Goal: Transaction & Acquisition: Purchase product/service

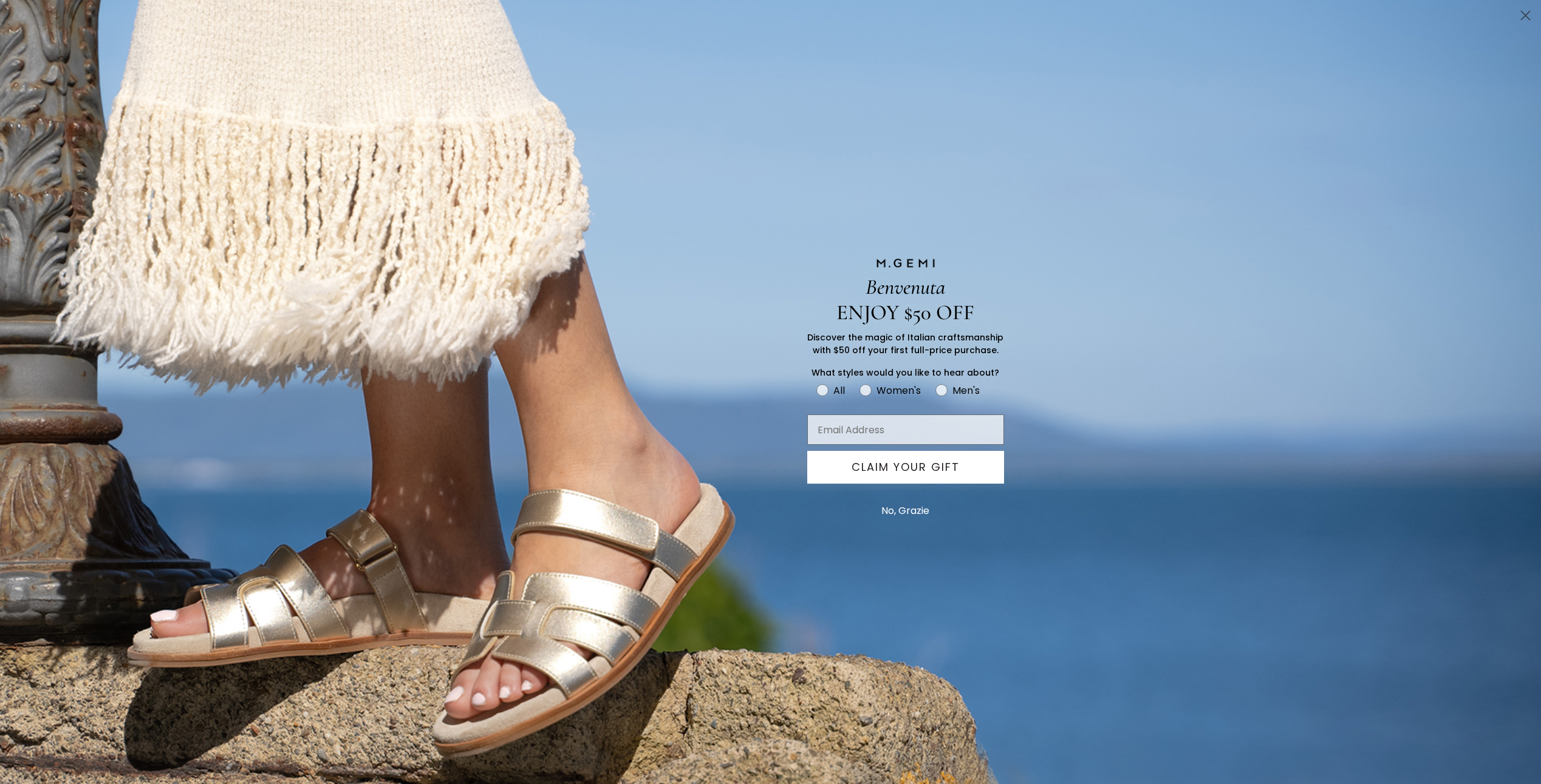
click at [1521, 17] on circle "Close dialog" at bounding box center [1525, 15] width 20 height 20
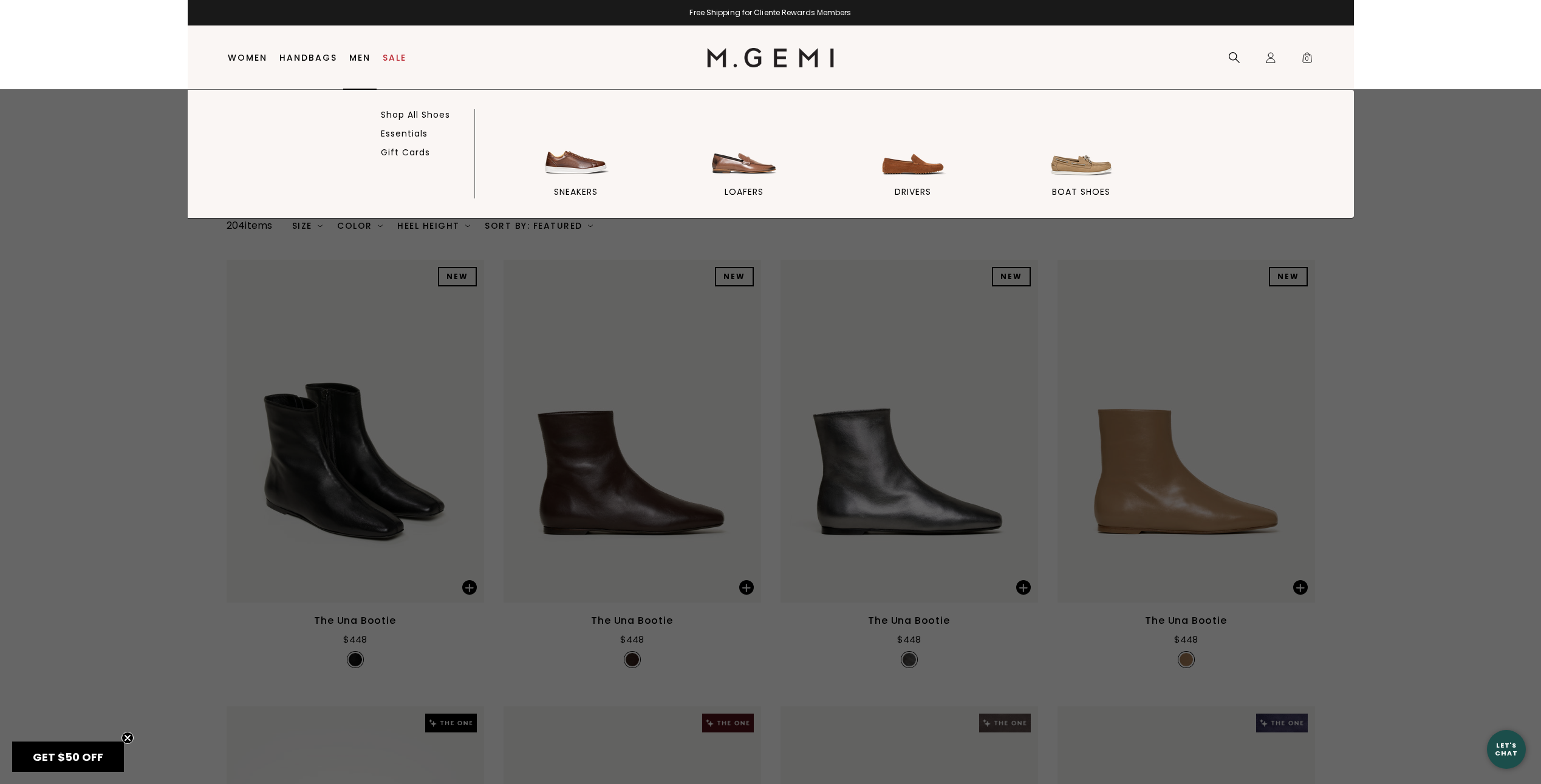
click at [354, 54] on link "Men" at bounding box center [360, 58] width 21 height 10
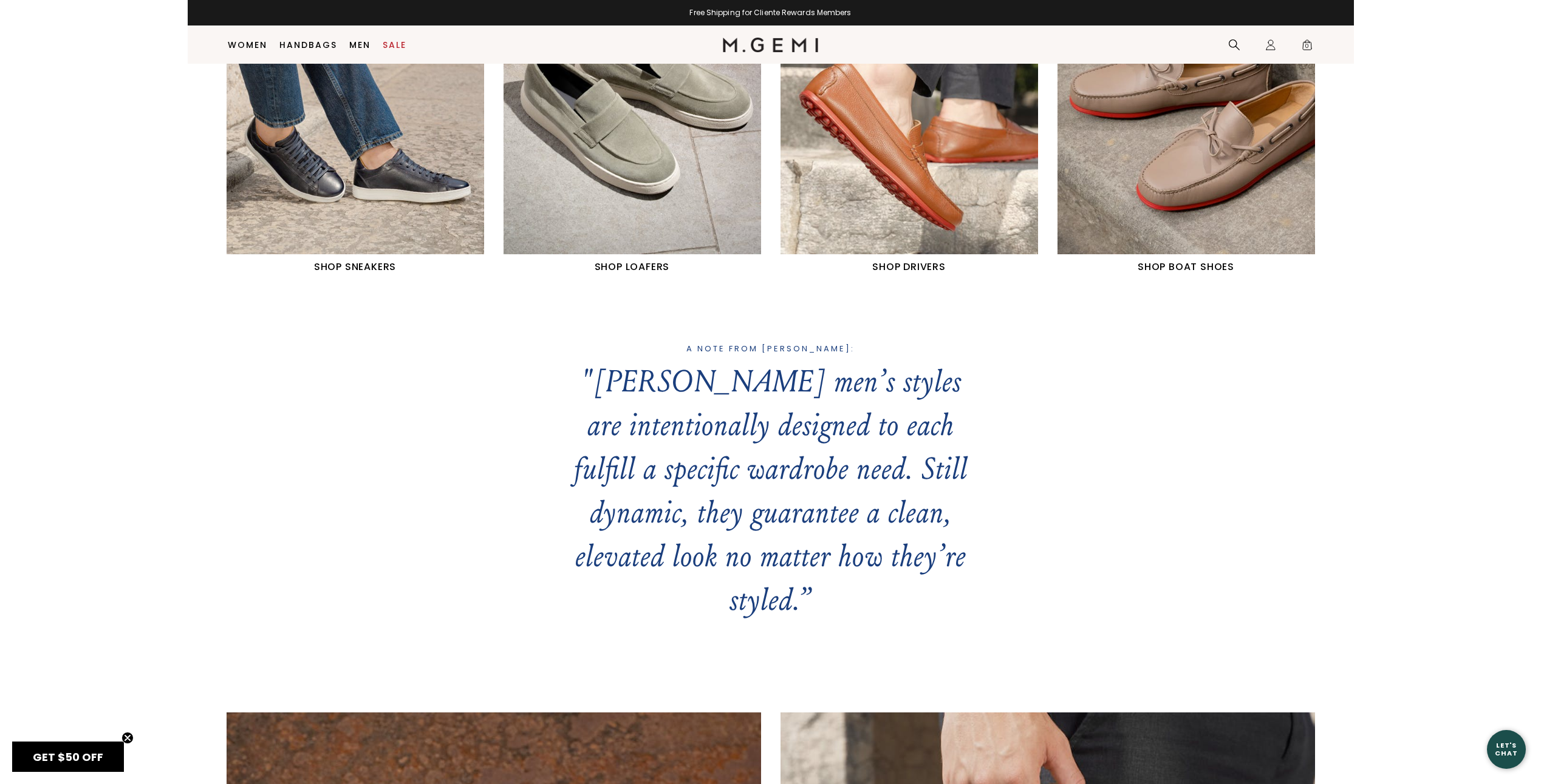
scroll to position [823, 0]
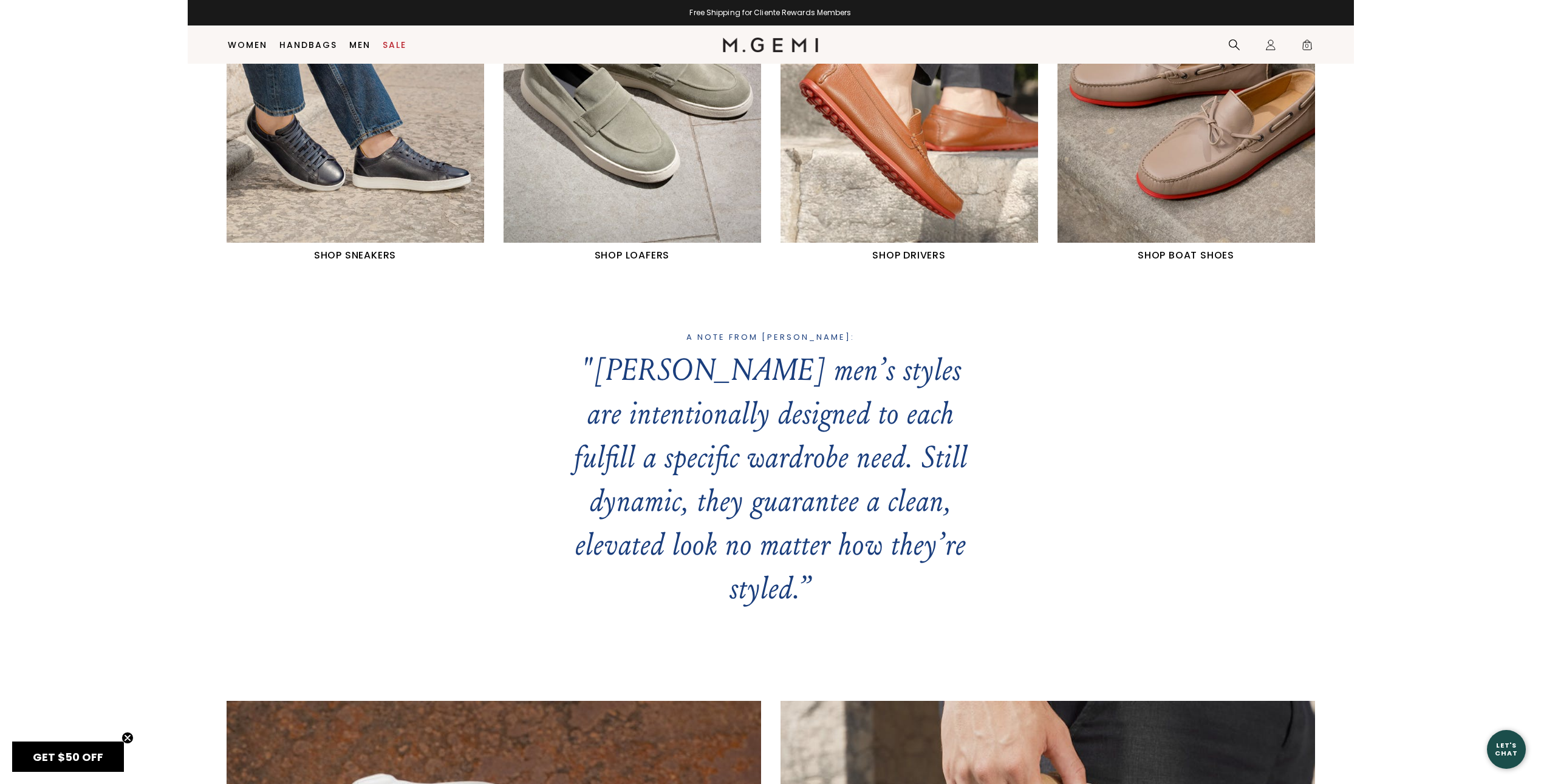
click at [859, 188] on img "3 / 4" at bounding box center [909, 82] width 258 height 322
click at [424, 227] on img "1 / 4" at bounding box center [355, 82] width 258 height 322
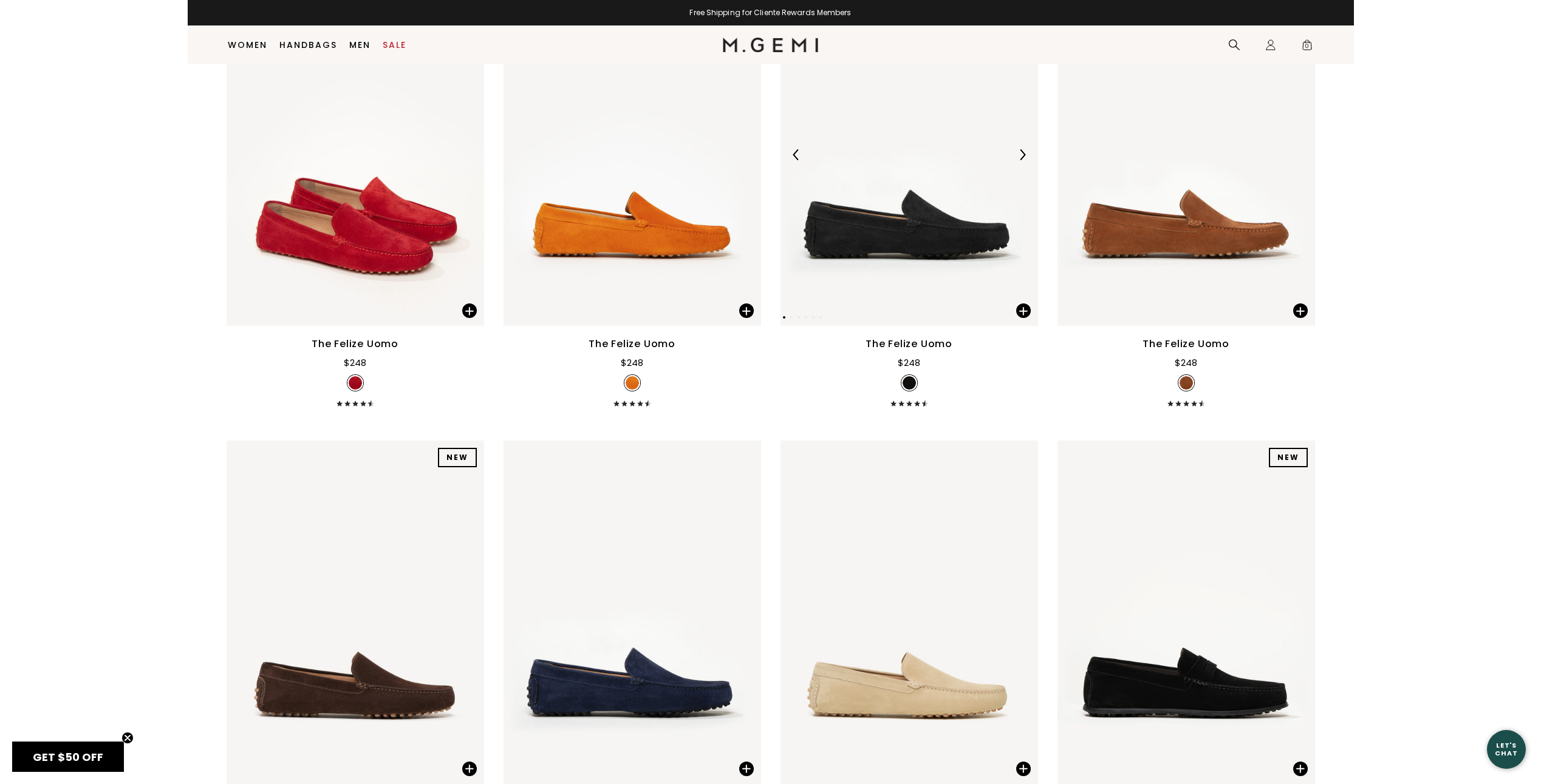
click at [1020, 149] on img at bounding box center [1022, 154] width 11 height 11
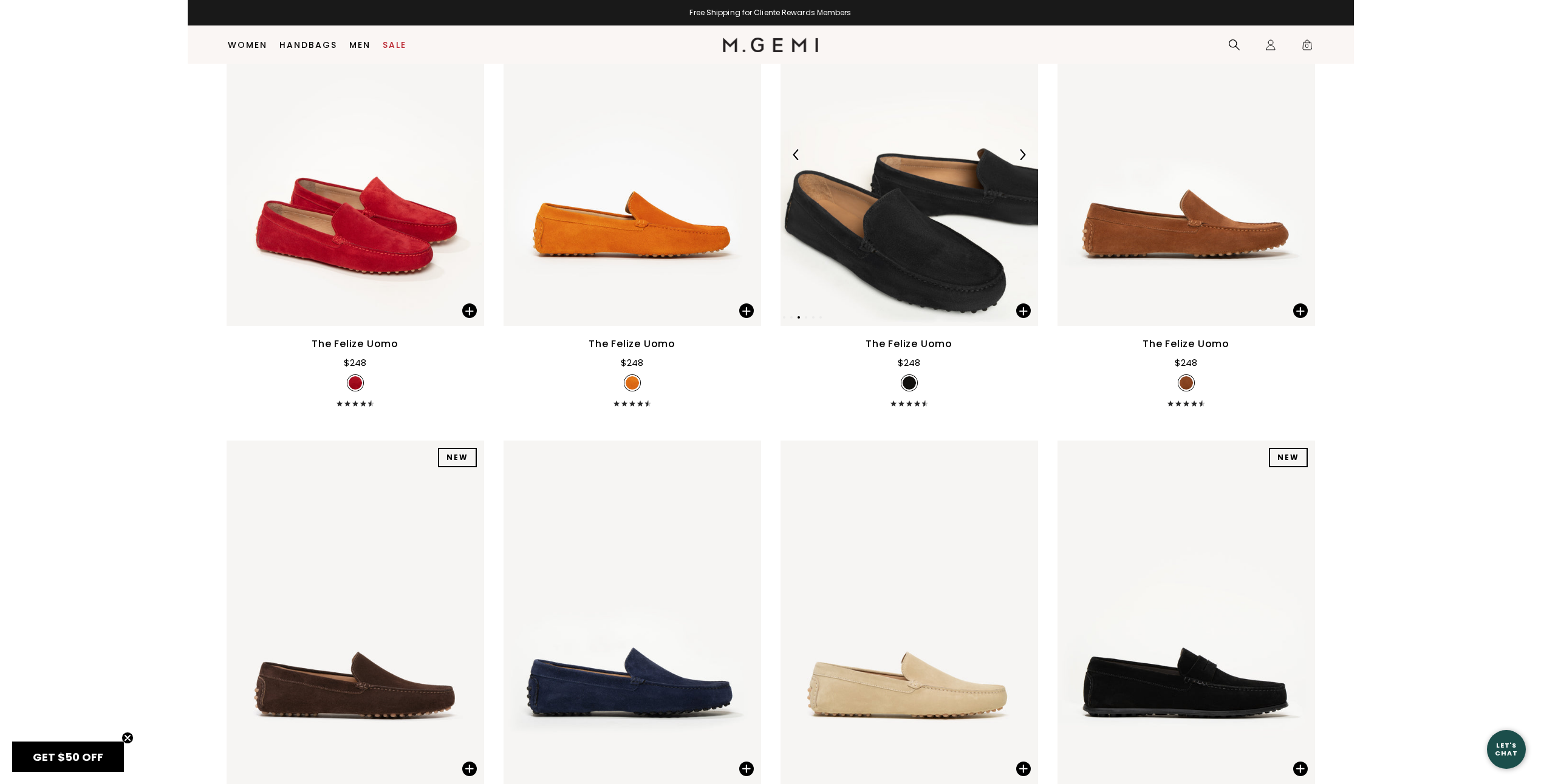
click at [1020, 149] on img at bounding box center [1022, 154] width 11 height 11
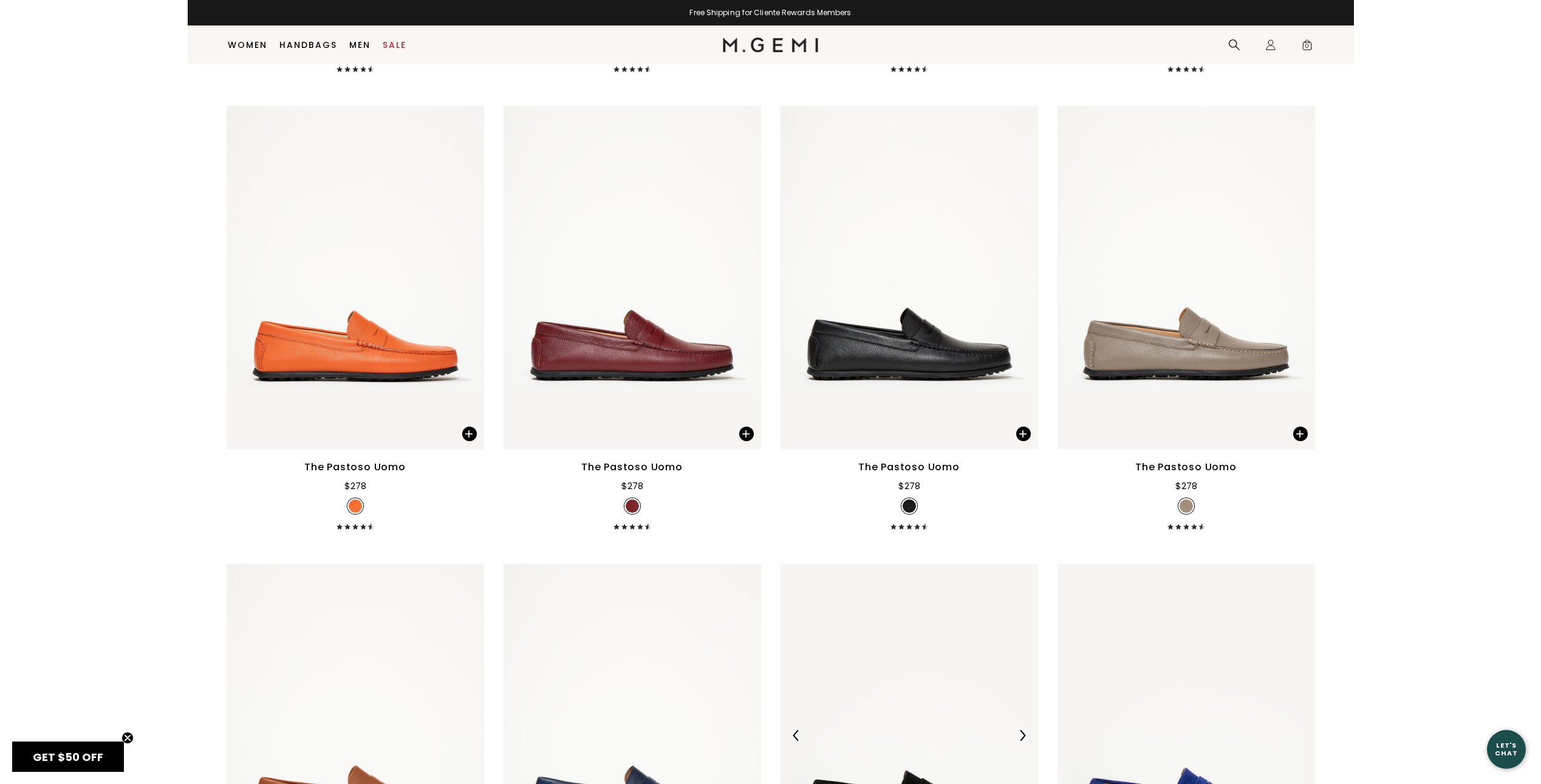
scroll to position [1128, 0]
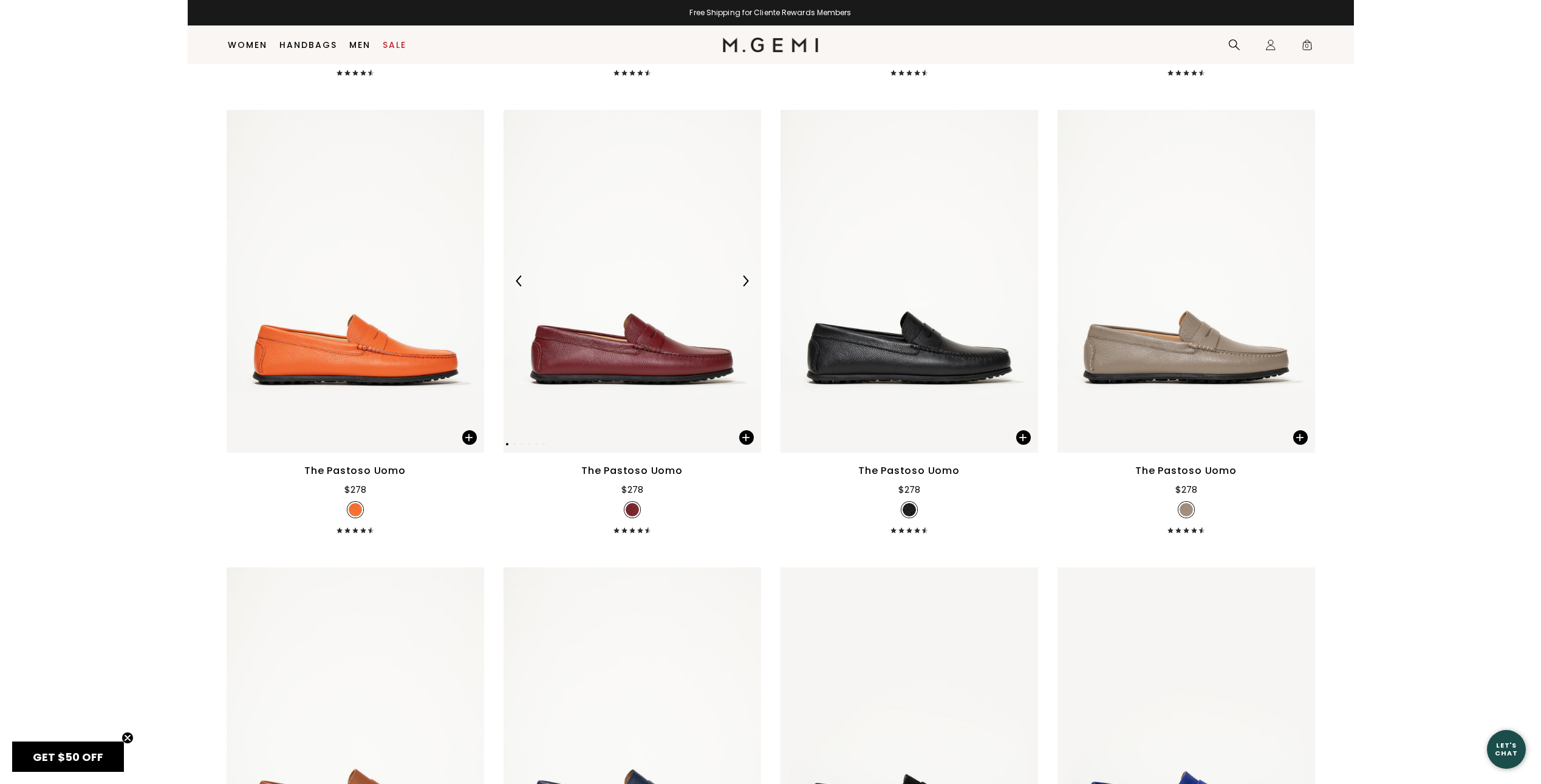
click at [740, 271] on div at bounding box center [745, 281] width 20 height 19
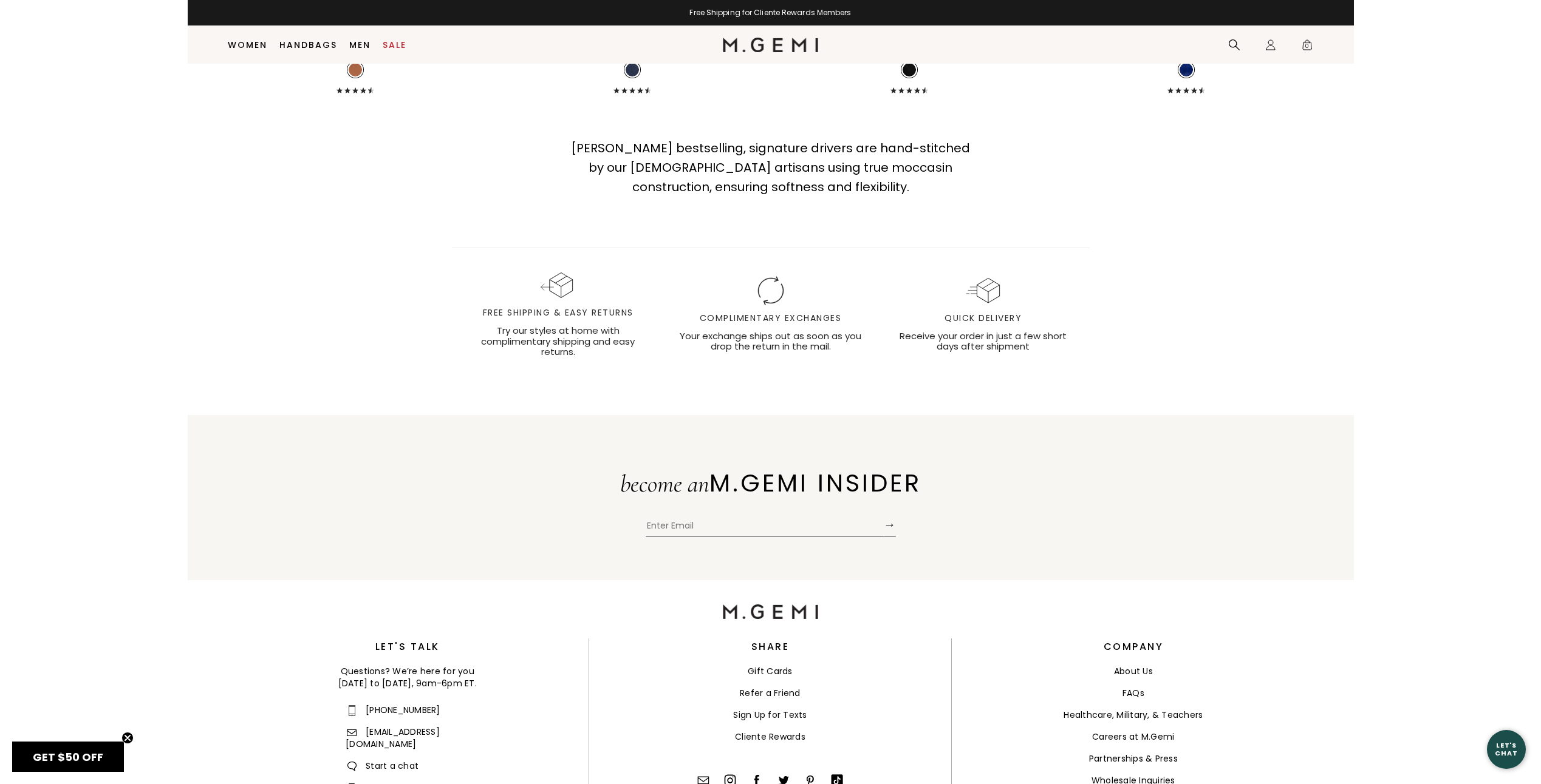
scroll to position [2004, 0]
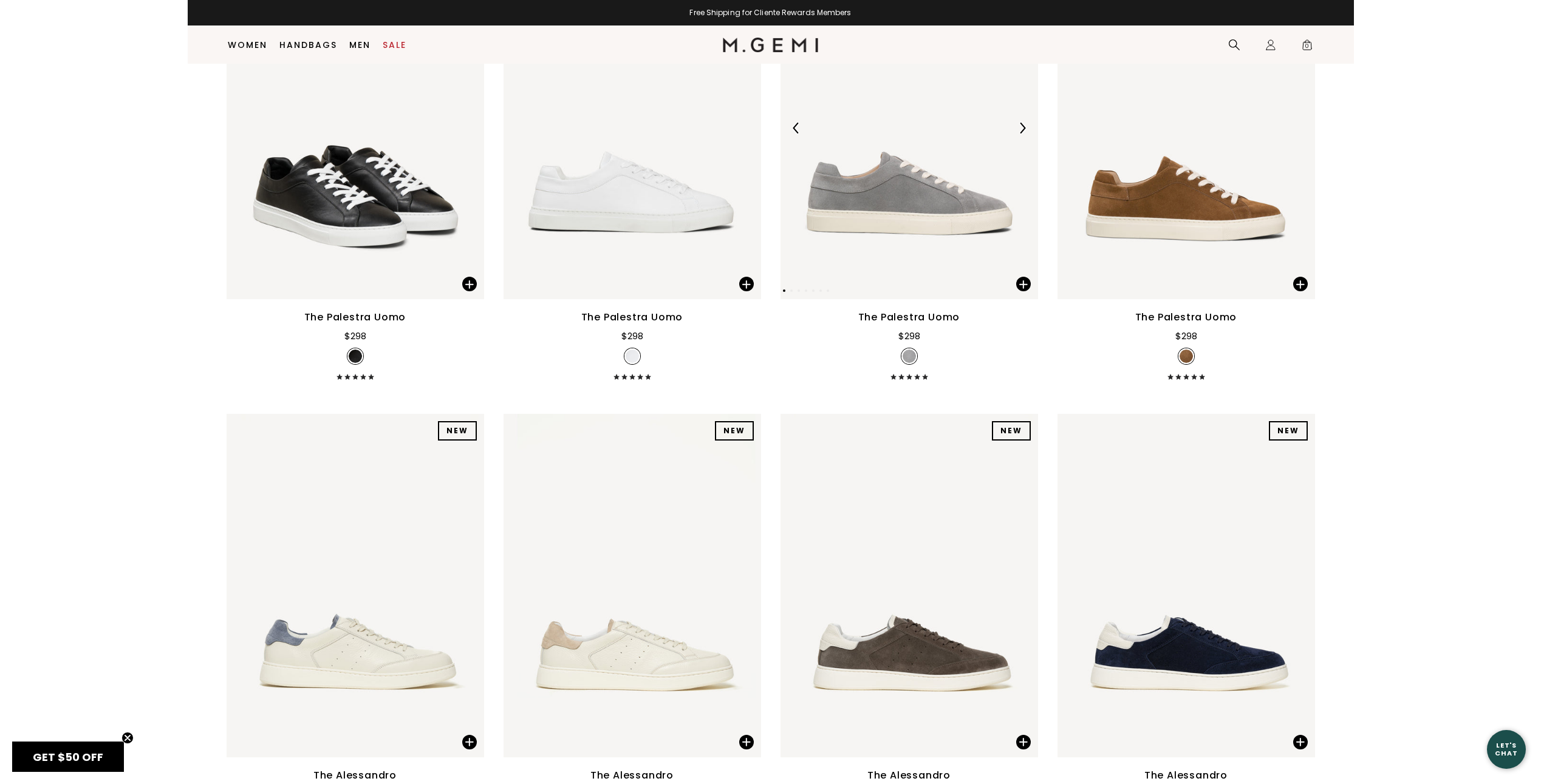
click at [1018, 126] on img at bounding box center [1022, 128] width 11 height 11
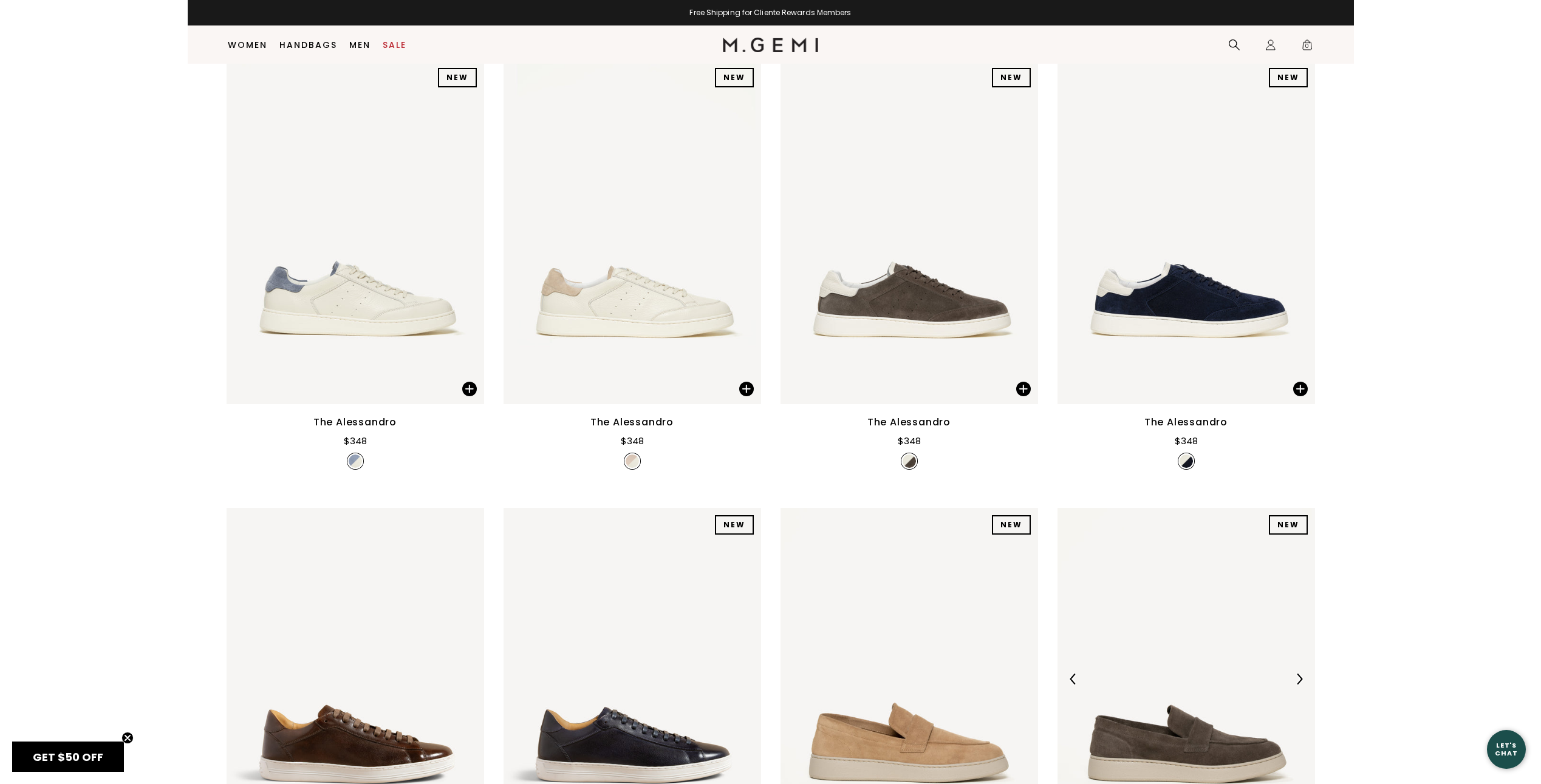
scroll to position [643, 0]
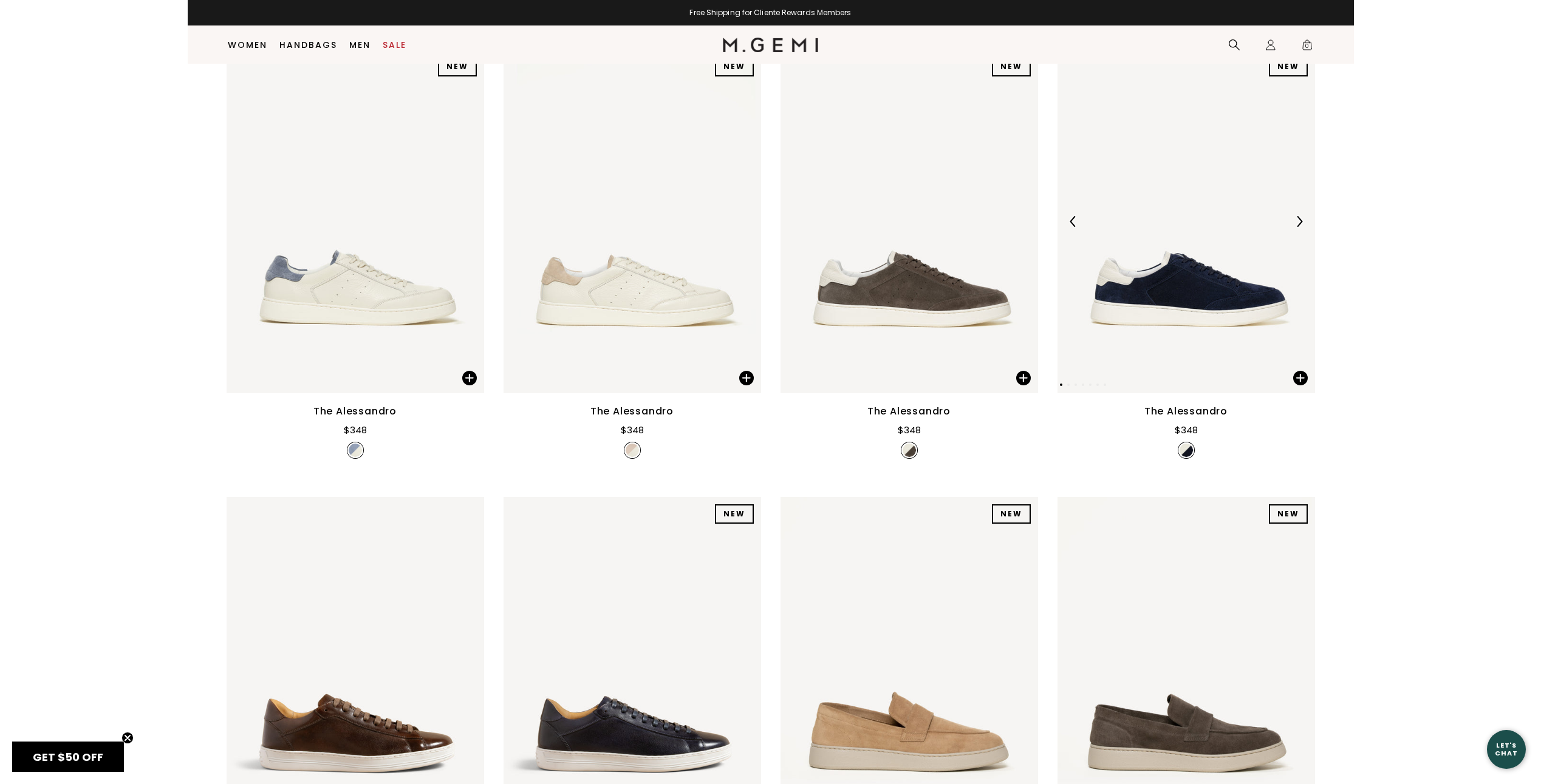
click at [1302, 225] on img at bounding box center [1299, 221] width 11 height 11
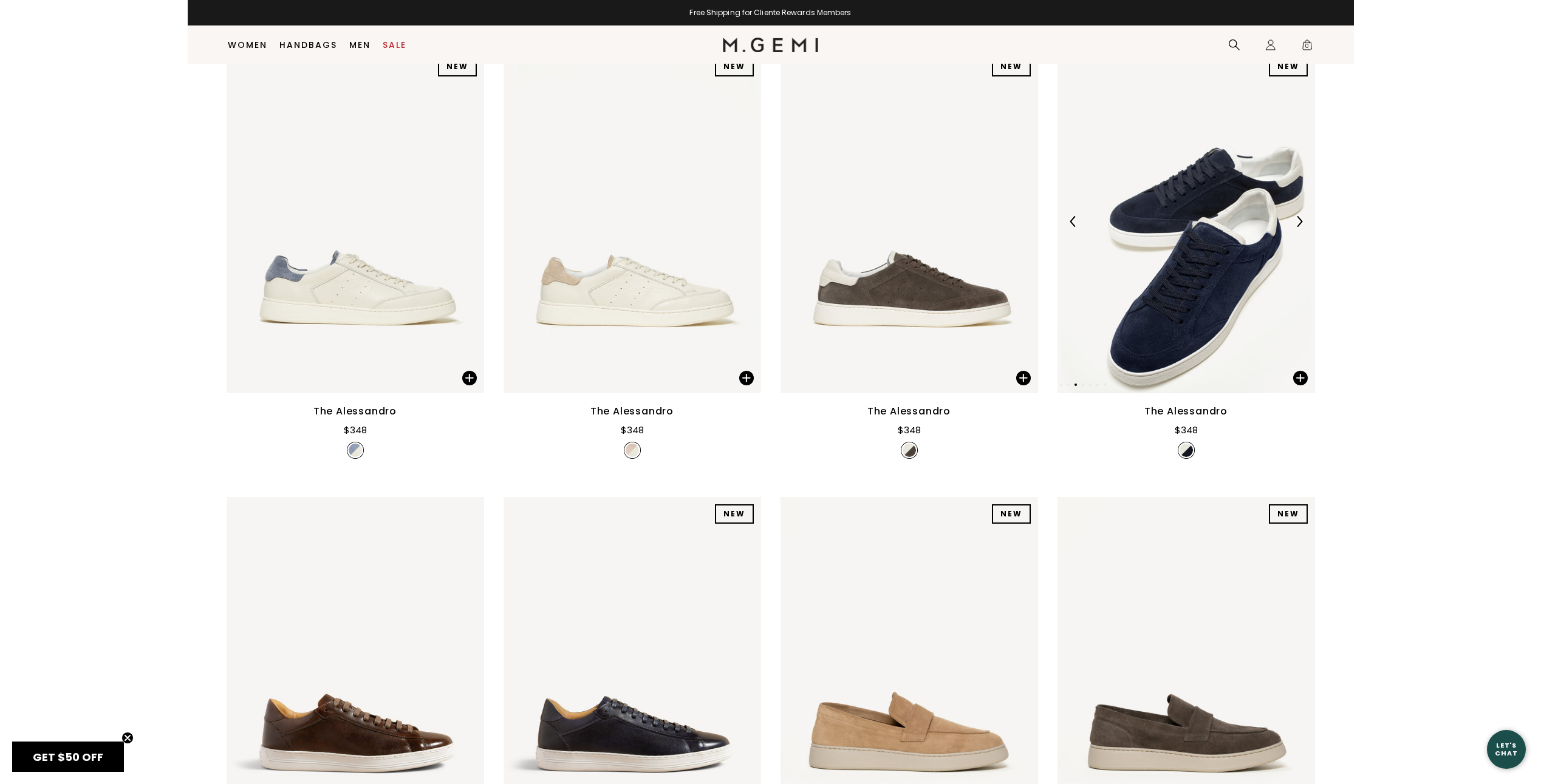
click at [1302, 225] on img at bounding box center [1299, 221] width 11 height 11
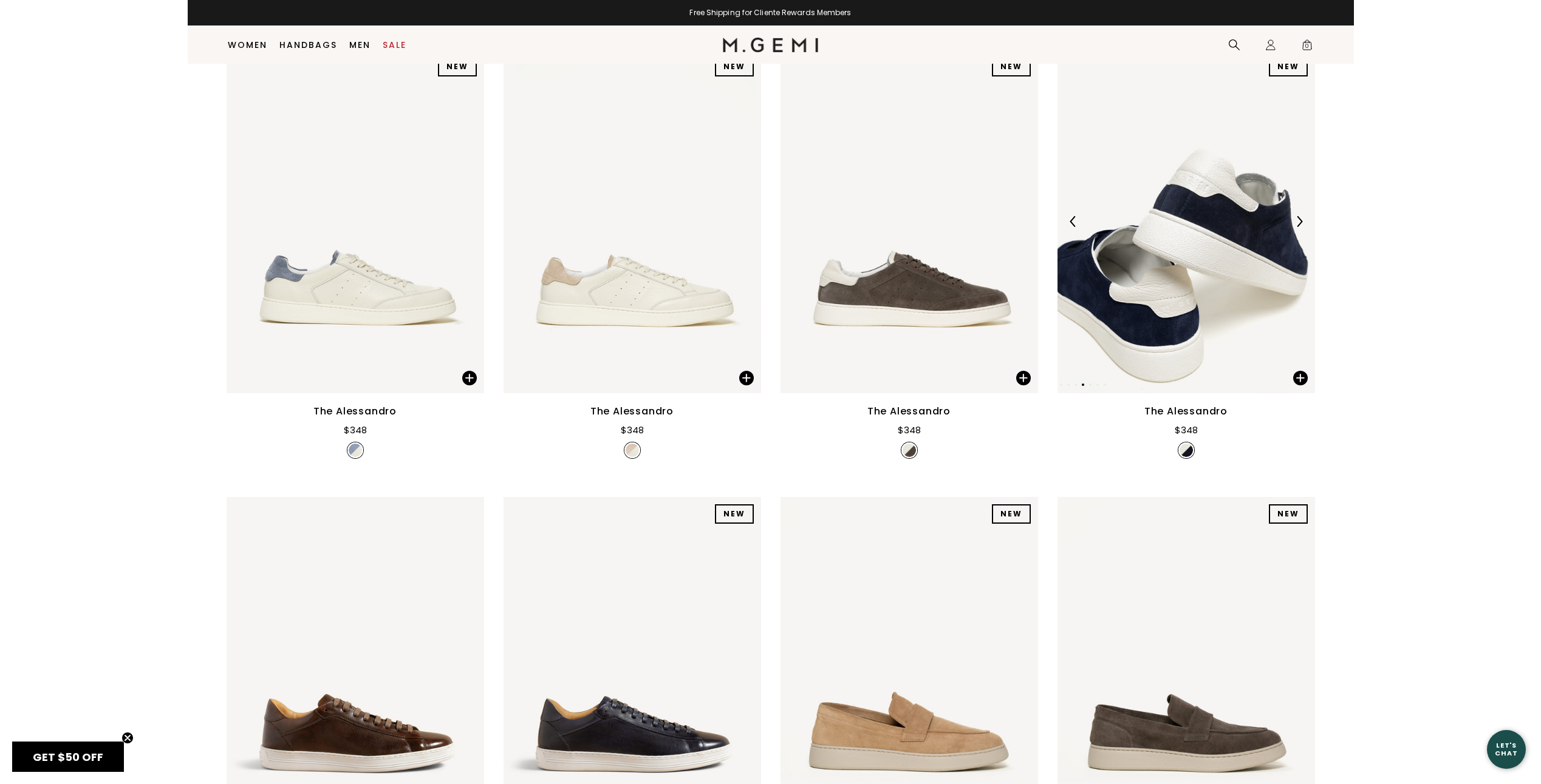
click at [1301, 225] on img at bounding box center [1299, 221] width 11 height 11
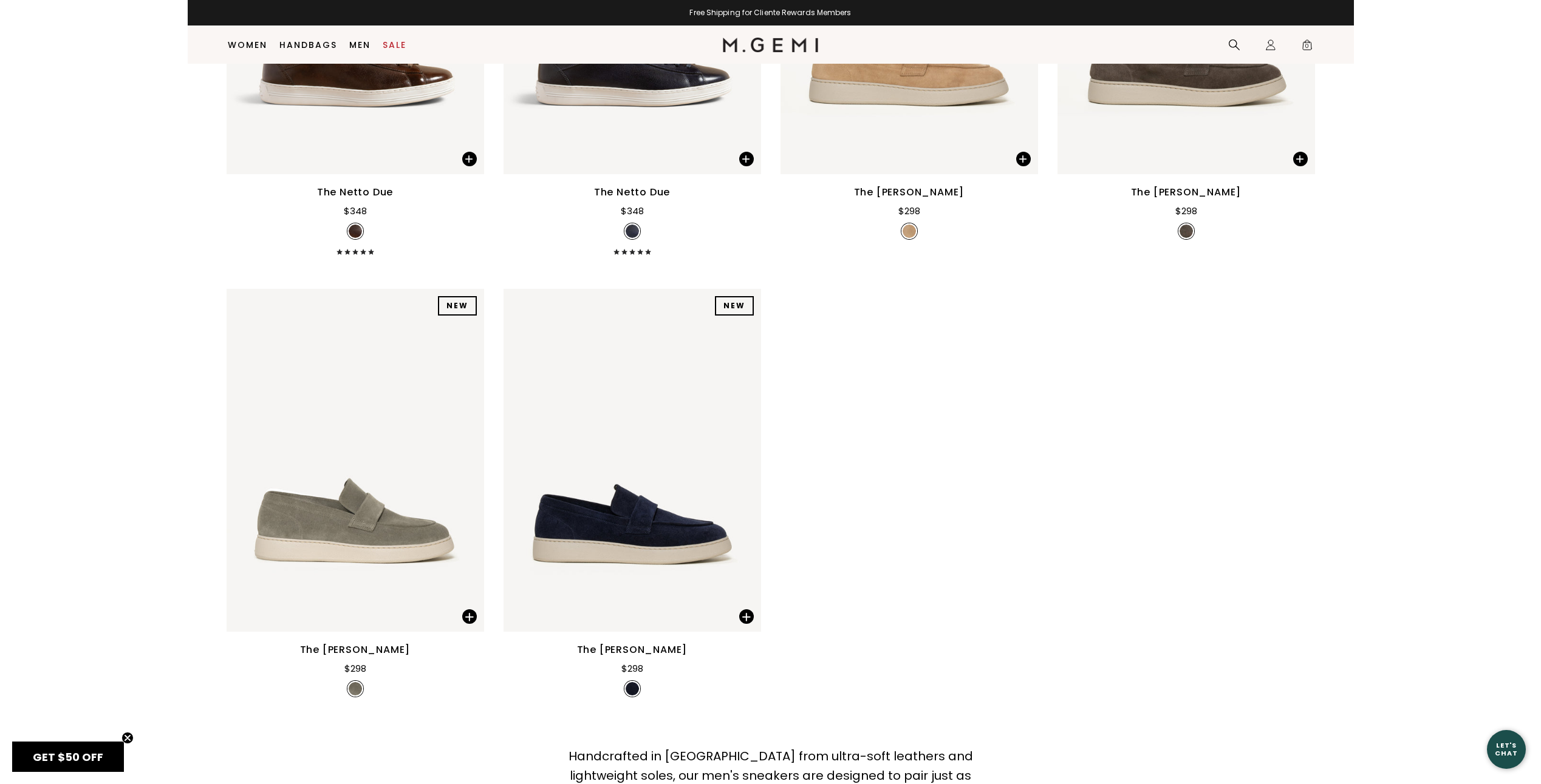
scroll to position [1310, 0]
